Goal: Task Accomplishment & Management: Complete application form

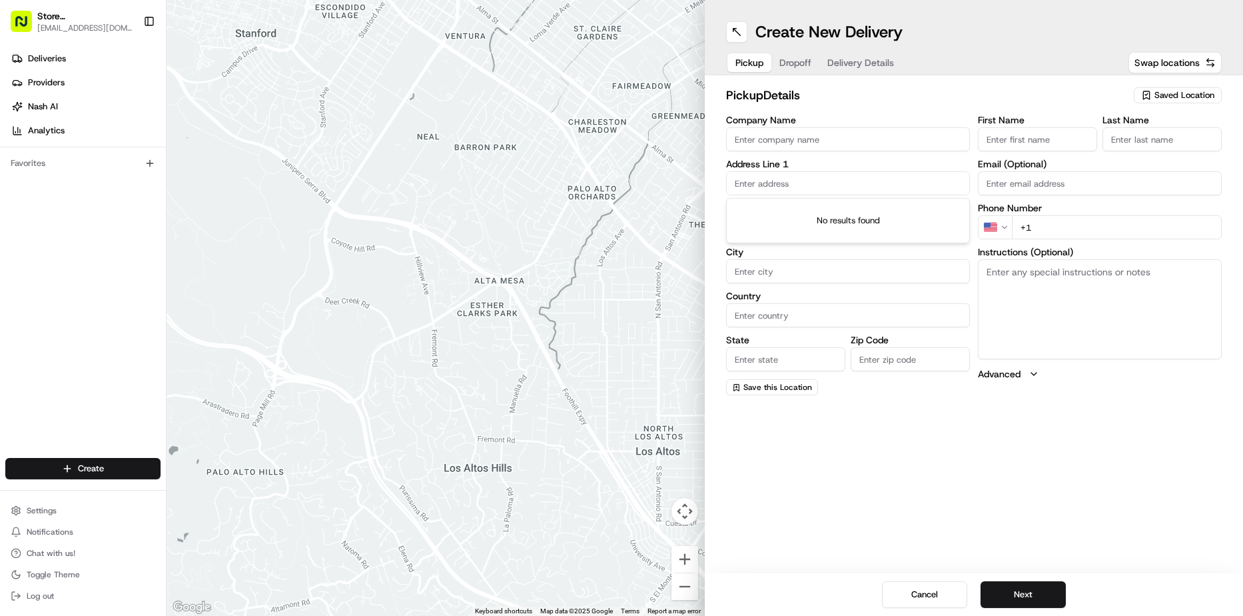
click at [764, 189] on input "text" at bounding box center [848, 183] width 244 height 24
click at [764, 187] on input "text" at bounding box center [848, 183] width 244 height 24
click at [766, 185] on input "text" at bounding box center [848, 183] width 244 height 24
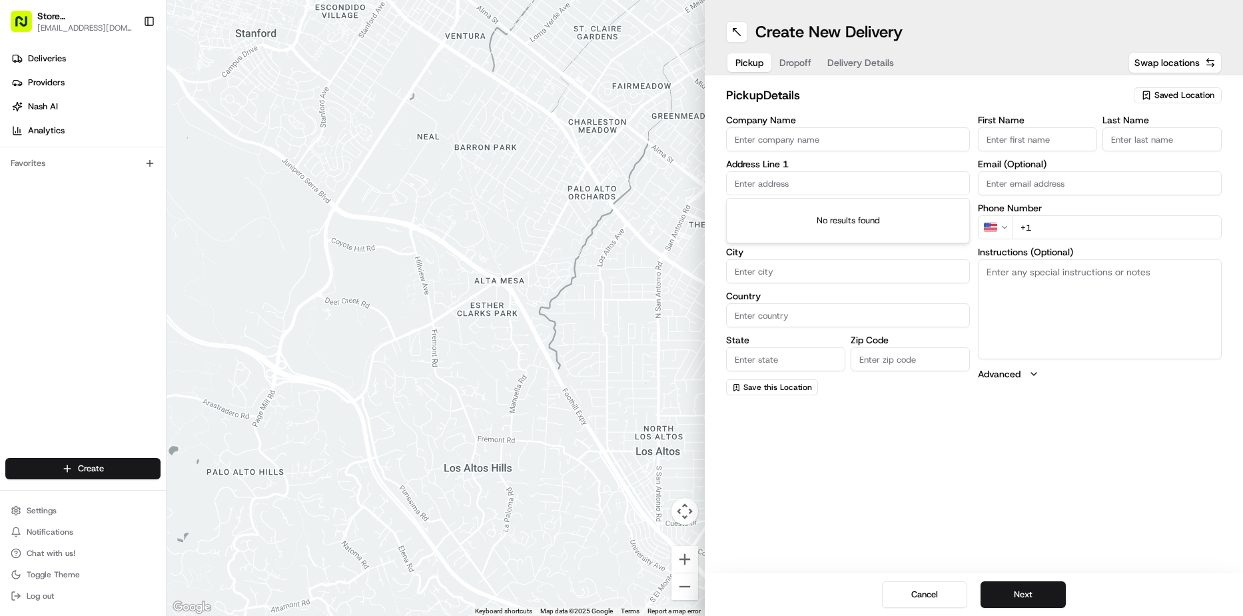
type input "s"
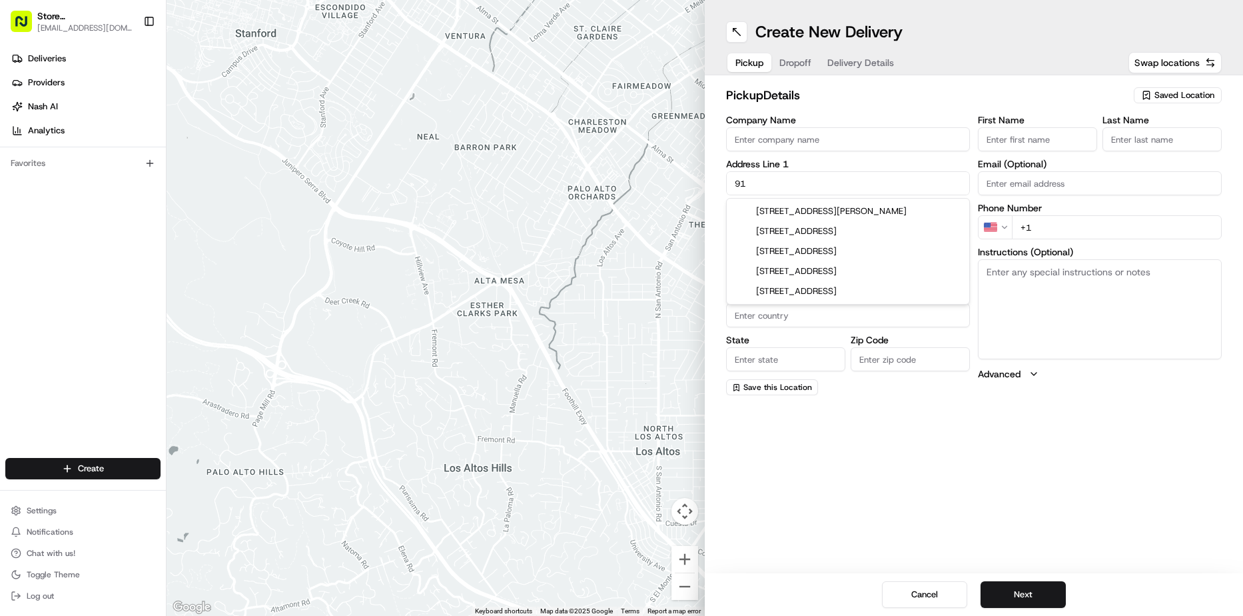
type input "9"
click at [819, 216] on div "[STREET_ADDRESS]" at bounding box center [848, 211] width 237 height 20
type input "[STREET_ADDRESS]"
type input "[GEOGRAPHIC_DATA]"
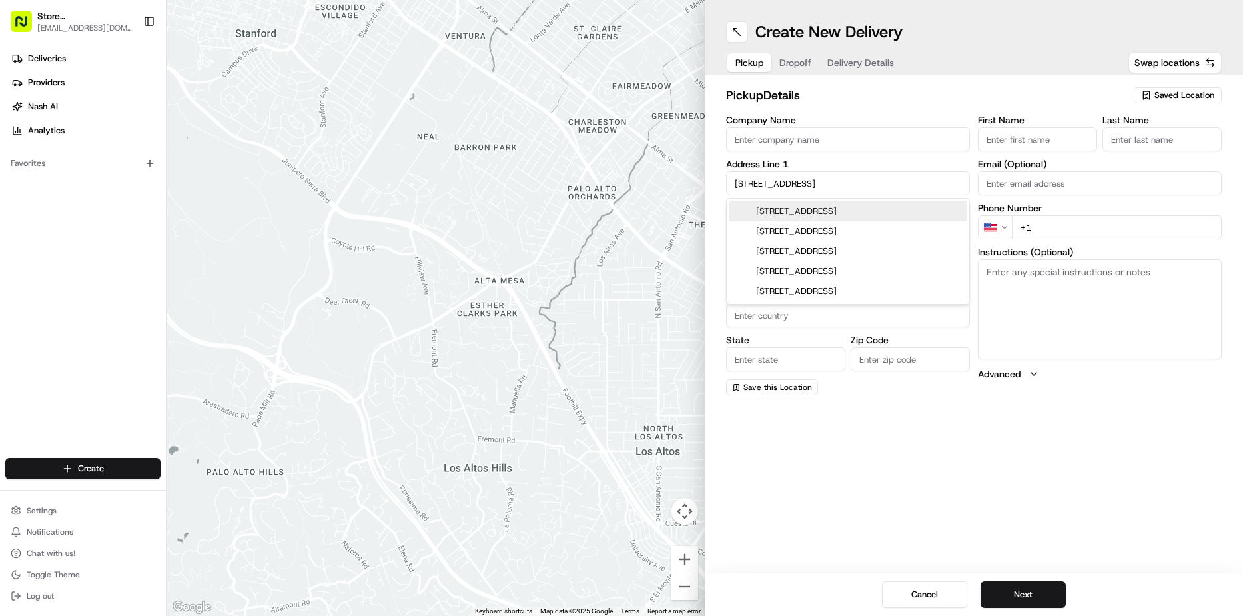
type input "MA"
type input "02210"
type input "[STREET_ADDRESS]"
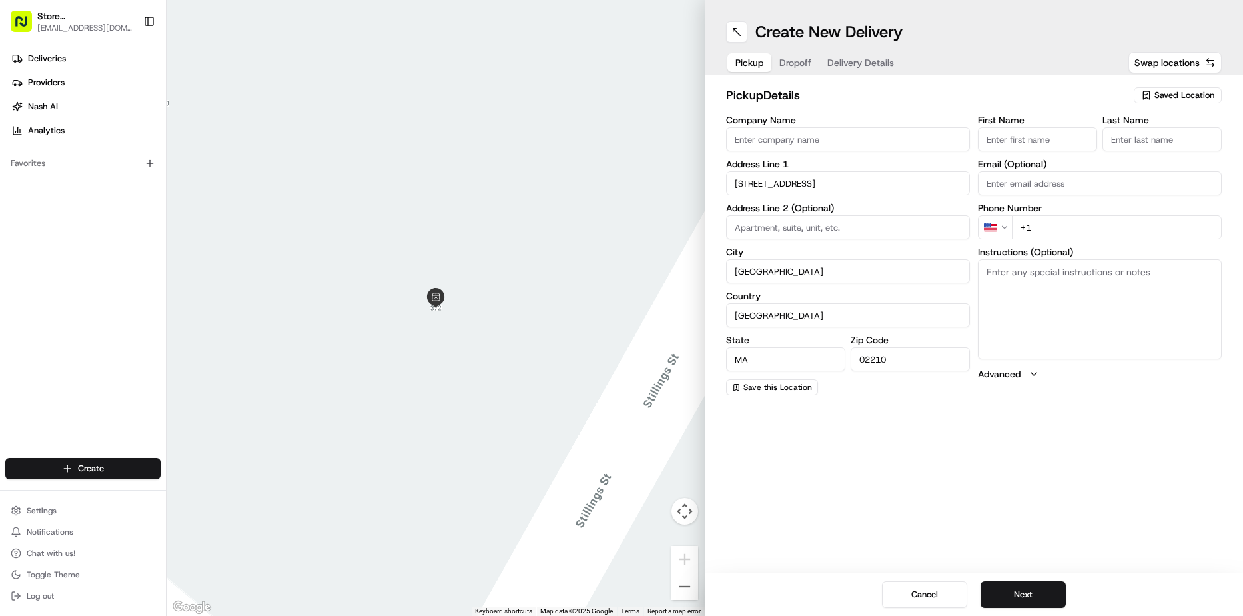
click at [1021, 187] on input "Email (Optional)" at bounding box center [1100, 183] width 244 height 24
click at [1033, 131] on input "First Name" at bounding box center [1037, 139] width 119 height 24
type input "ABBY"
type input "Just Salad - Post Office Sq ([GEOGRAPHIC_DATA])"
type input "B"
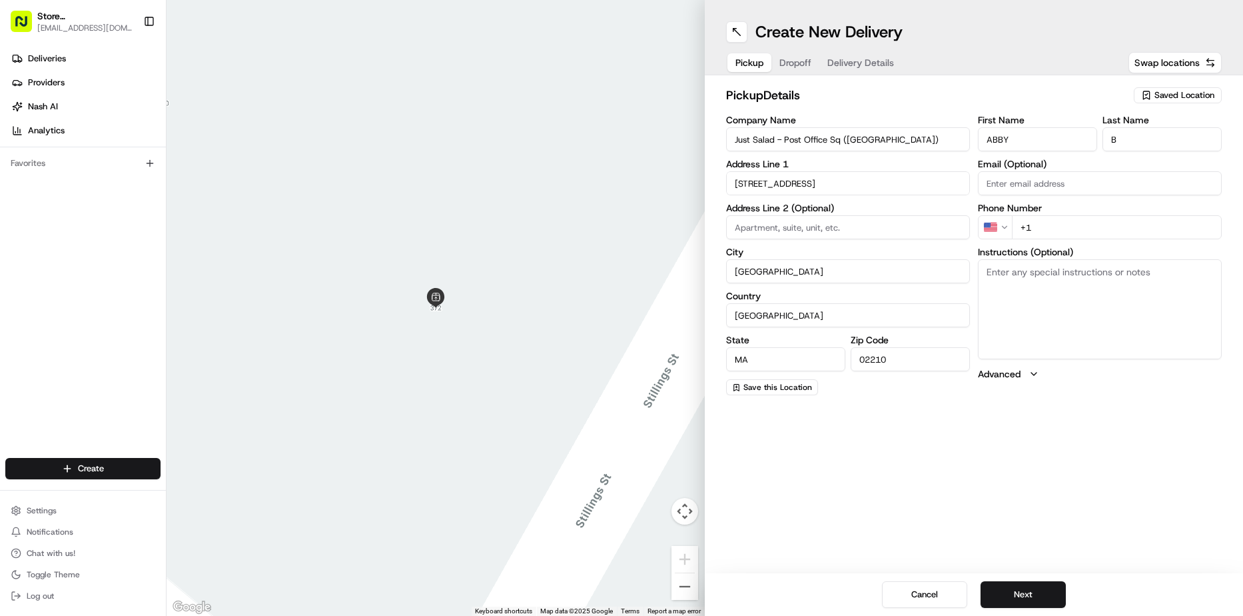
click at [1051, 223] on input "+1" at bounding box center [1117, 227] width 210 height 24
type input "[PHONE_NUMBER]"
click at [1020, 140] on input "ABBY" at bounding box center [1037, 139] width 119 height 24
click at [1177, 90] on span "Saved Location" at bounding box center [1185, 95] width 60 height 12
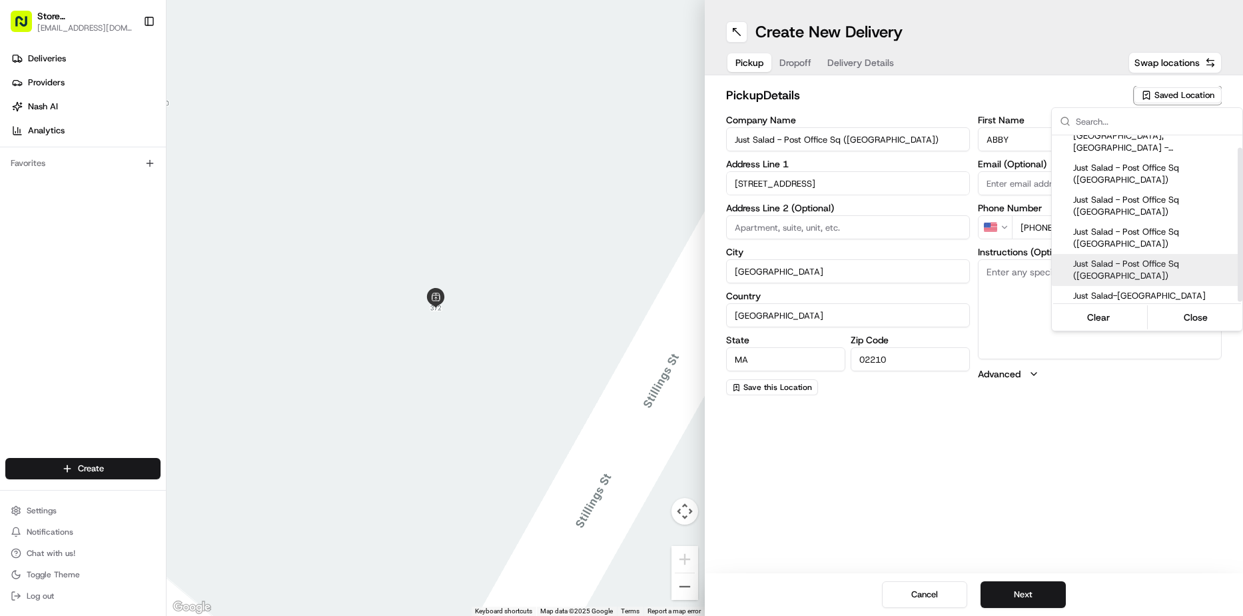
scroll to position [13, 0]
click at [1137, 291] on span "Just Salad-[GEOGRAPHIC_DATA]" at bounding box center [1155, 292] width 164 height 12
type input "Just Salad-[GEOGRAPHIC_DATA]"
type input "[STREET_ADDRESS]"
type input "US"
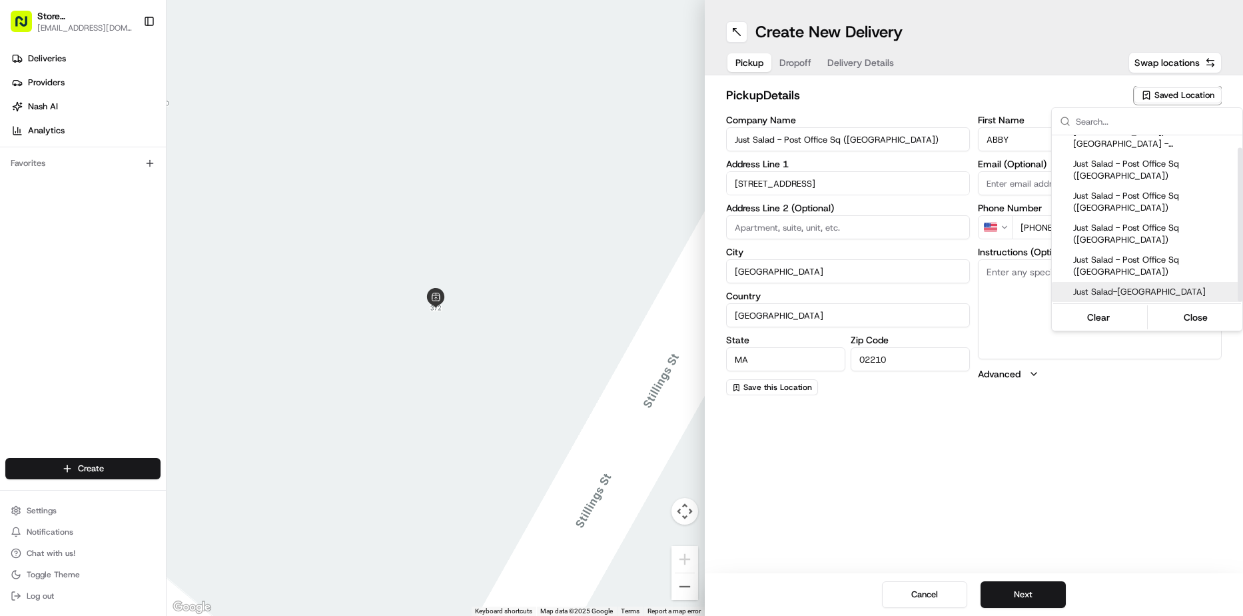
type input "Blad"
type input "R"
type input "[PHONE_NUMBER]"
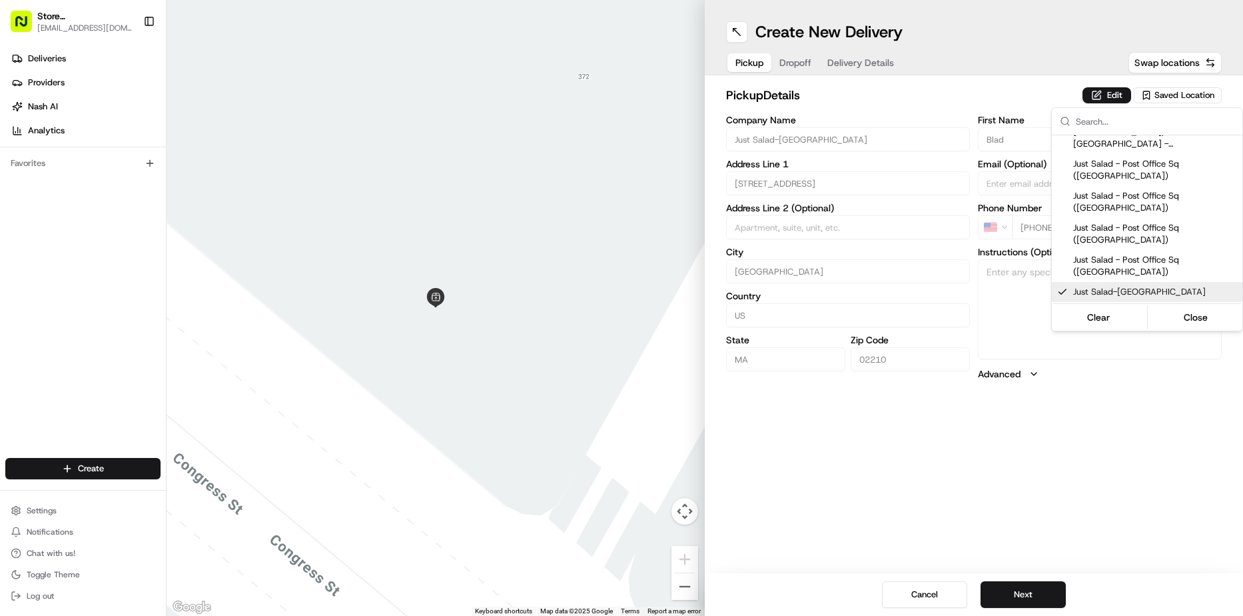
click at [1032, 591] on html "Store [STREET_ADDRESS] (Post Office Square) (Just Salad) [EMAIL_ADDRESS][DOMAIN…" at bounding box center [621, 308] width 1243 height 616
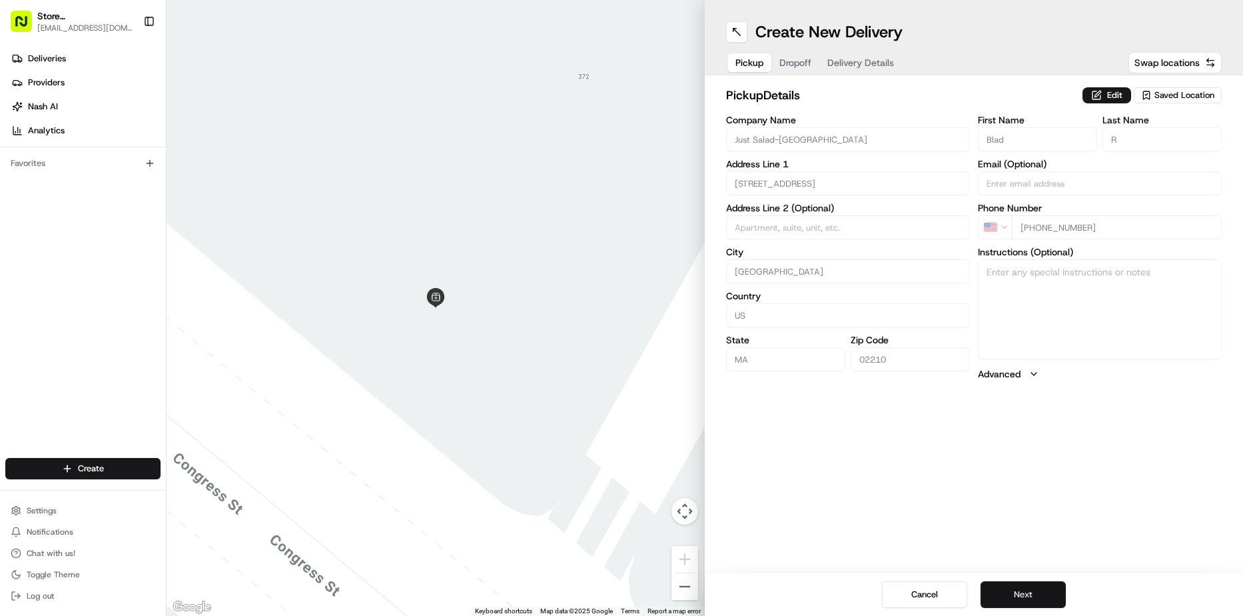
click at [1019, 592] on button "Next" at bounding box center [1023, 594] width 85 height 27
click at [1171, 97] on span "Saved Location" at bounding box center [1185, 95] width 60 height 12
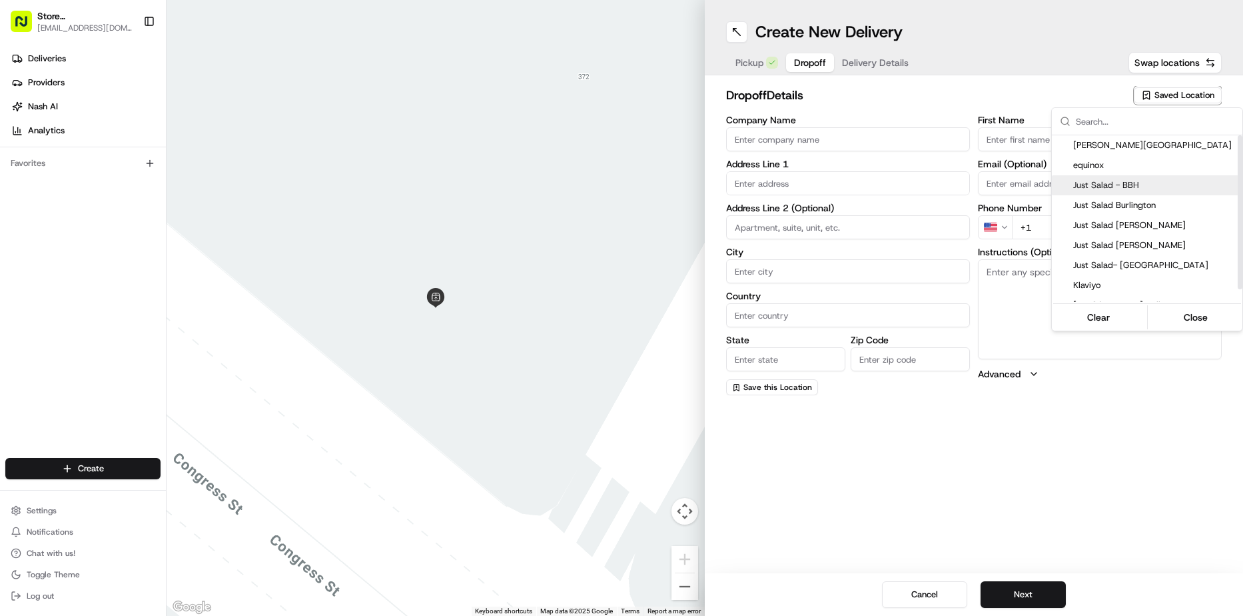
click at [1115, 184] on span "Just Salad - BBH" at bounding box center [1155, 185] width 164 height 12
type input "Just Salad - BBH"
type input "[STREET_ADDRESS]"
type input "[GEOGRAPHIC_DATA]"
type input "US"
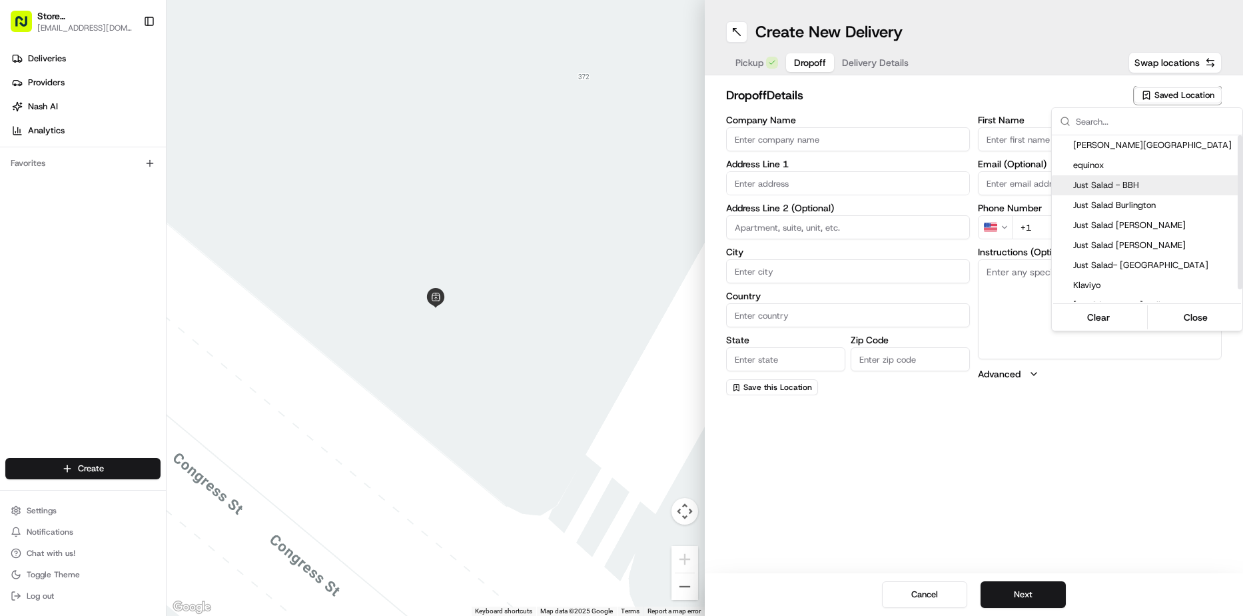
type input "MA"
type input "02110"
type input "Abygaelle"
type input "B"
type input "[PHONE_NUMBER]"
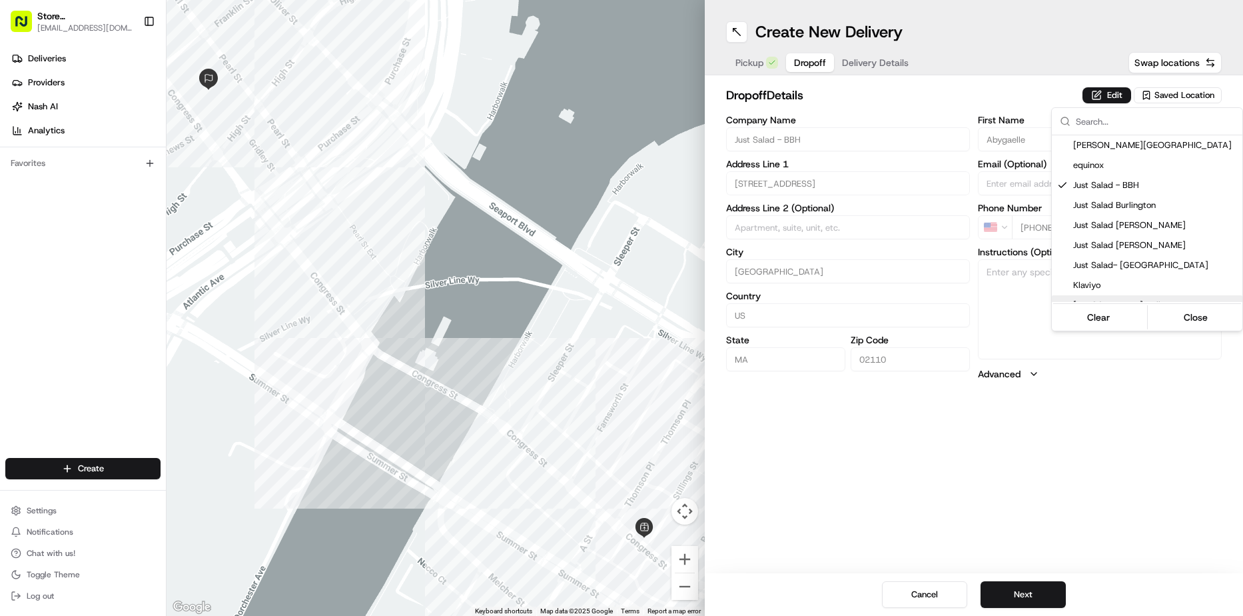
click at [1035, 586] on html "Store [STREET_ADDRESS] (Post Office Square) (Just Salad) [EMAIL_ADDRESS][DOMAIN…" at bounding box center [621, 308] width 1243 height 616
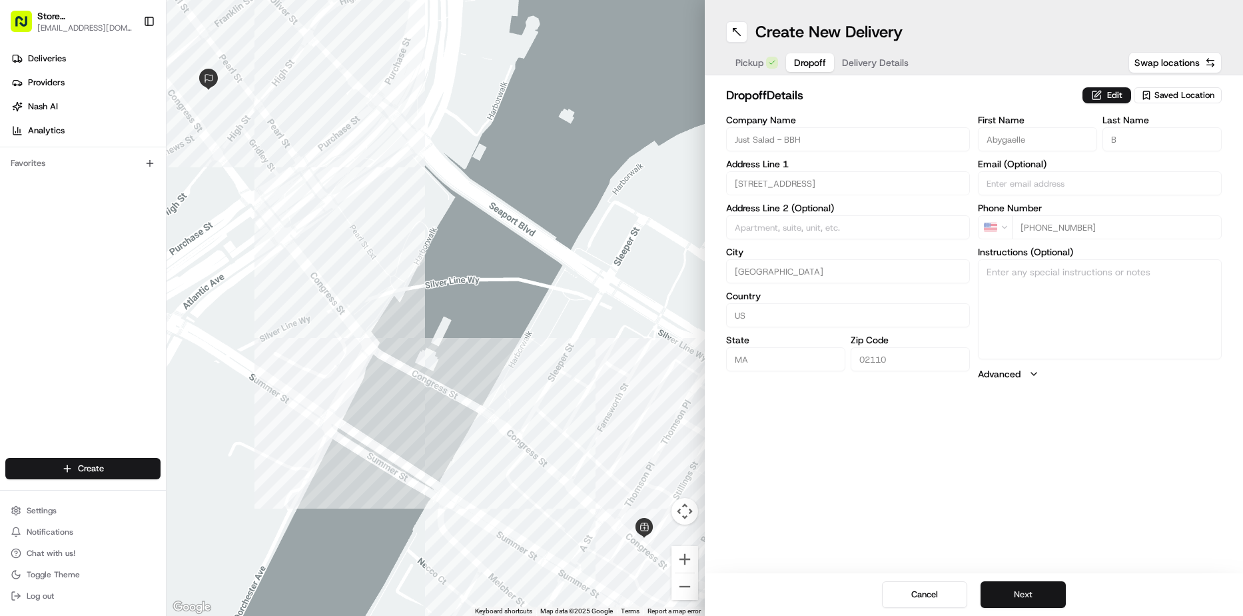
click at [1020, 591] on button "Next" at bounding box center [1023, 594] width 85 height 27
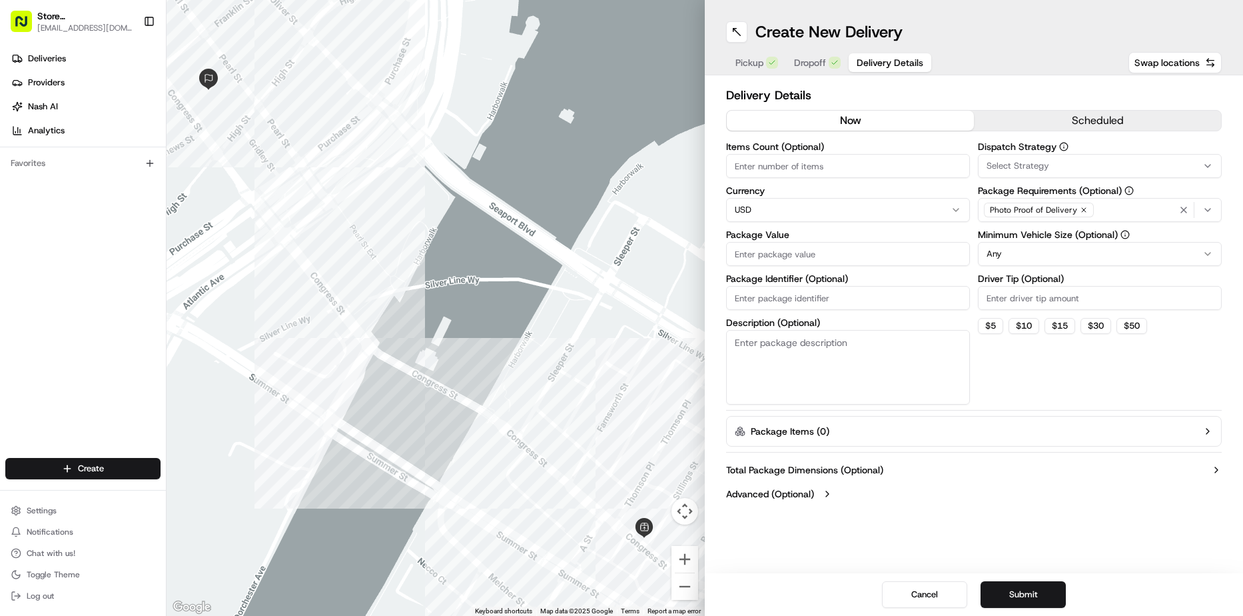
click at [1204, 206] on icon "button" at bounding box center [1208, 210] width 11 height 11
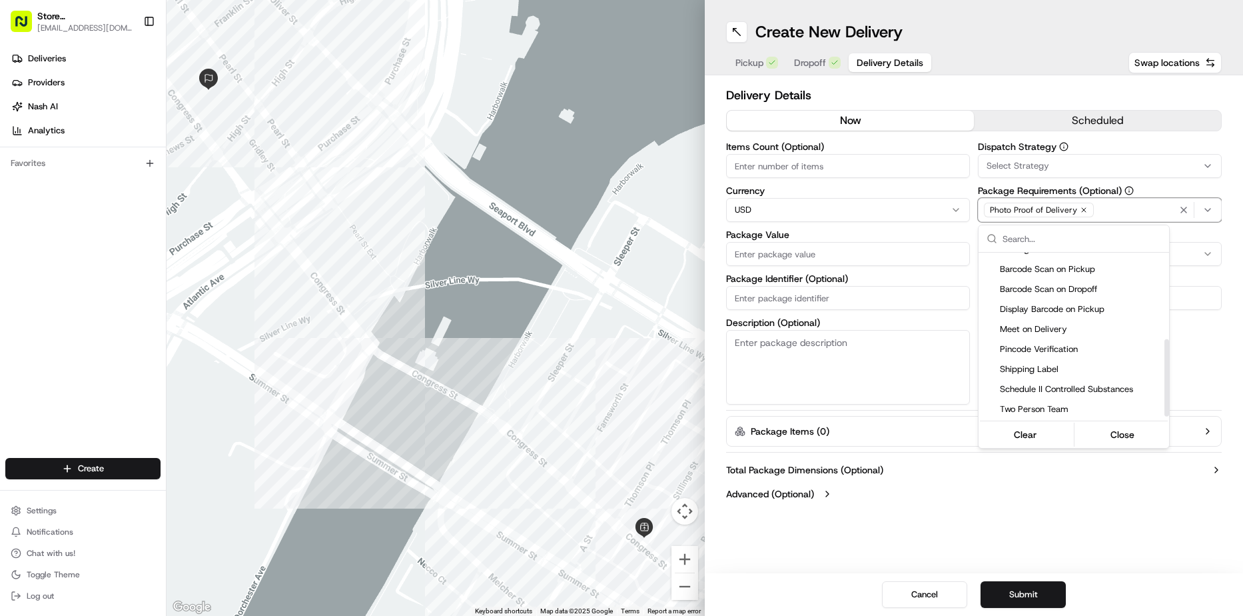
scroll to position [193, 0]
click at [1051, 327] on span "Pincode Verification" at bounding box center [1082, 329] width 164 height 12
click at [766, 251] on html "Store [STREET_ADDRESS] (Post Office Square) (Just Salad) [EMAIL_ADDRESS][DOMAIN…" at bounding box center [621, 308] width 1243 height 616
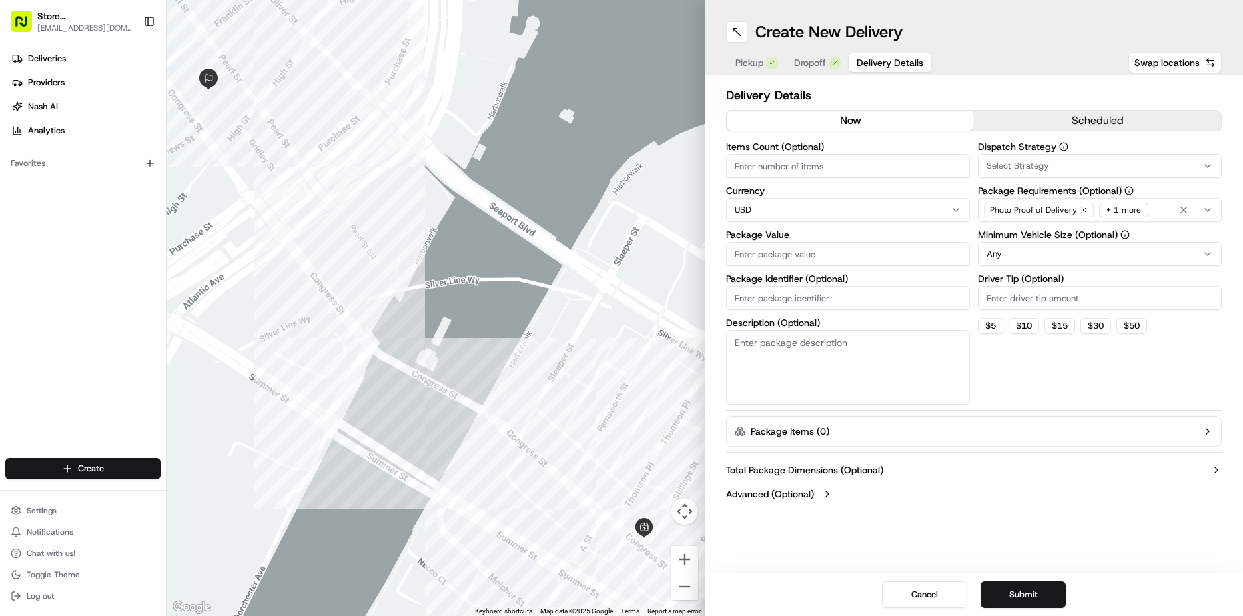
click at [764, 255] on input "Package Value" at bounding box center [848, 254] width 244 height 24
type input "1"
type input "50"
click at [987, 329] on button "$ 5" at bounding box center [990, 326] width 25 height 16
type input "5"
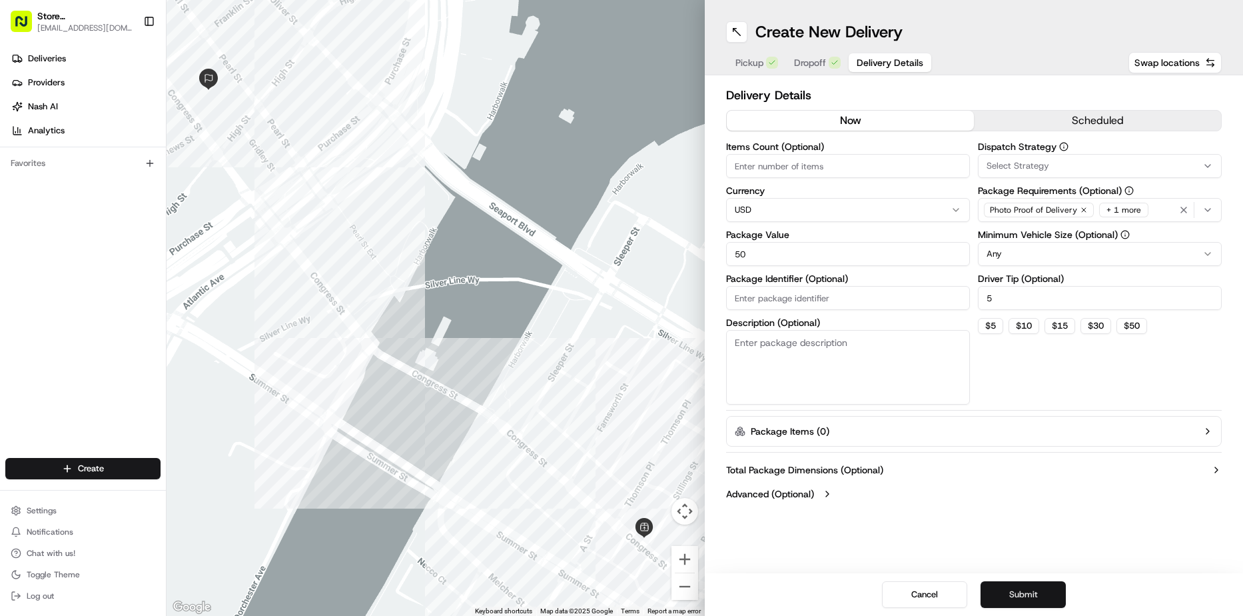
click at [1017, 596] on button "Submit" at bounding box center [1023, 594] width 85 height 27
